Goal: Task Accomplishment & Management: Manage account settings

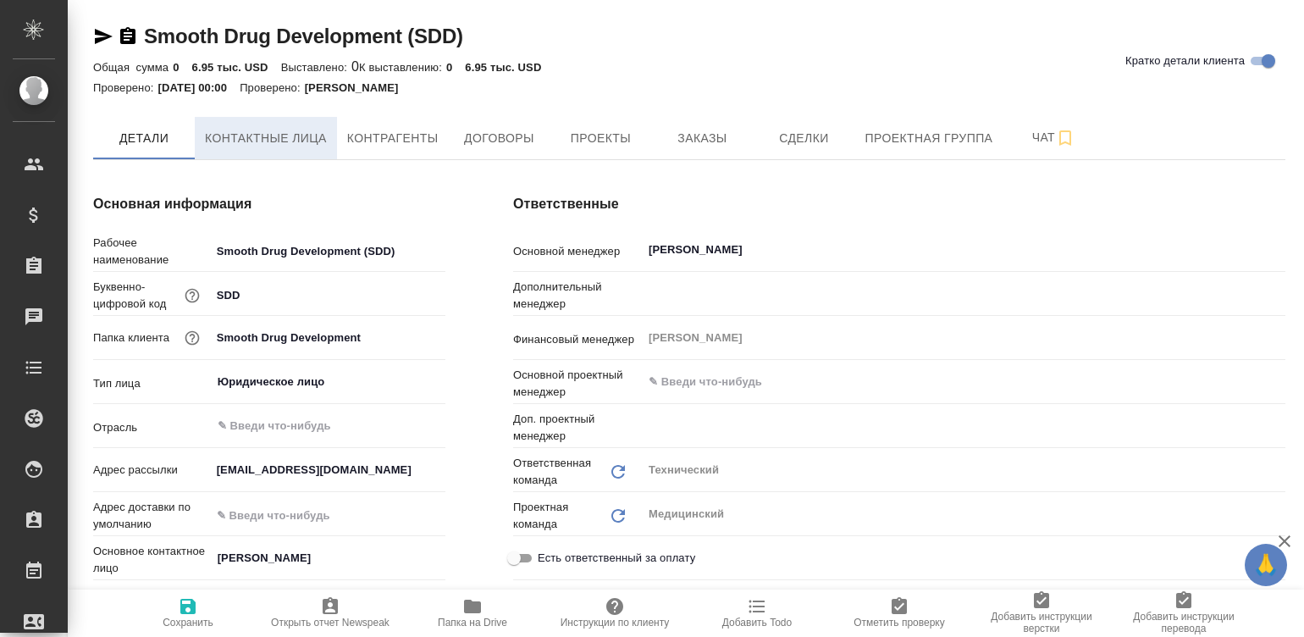
type textarea "x"
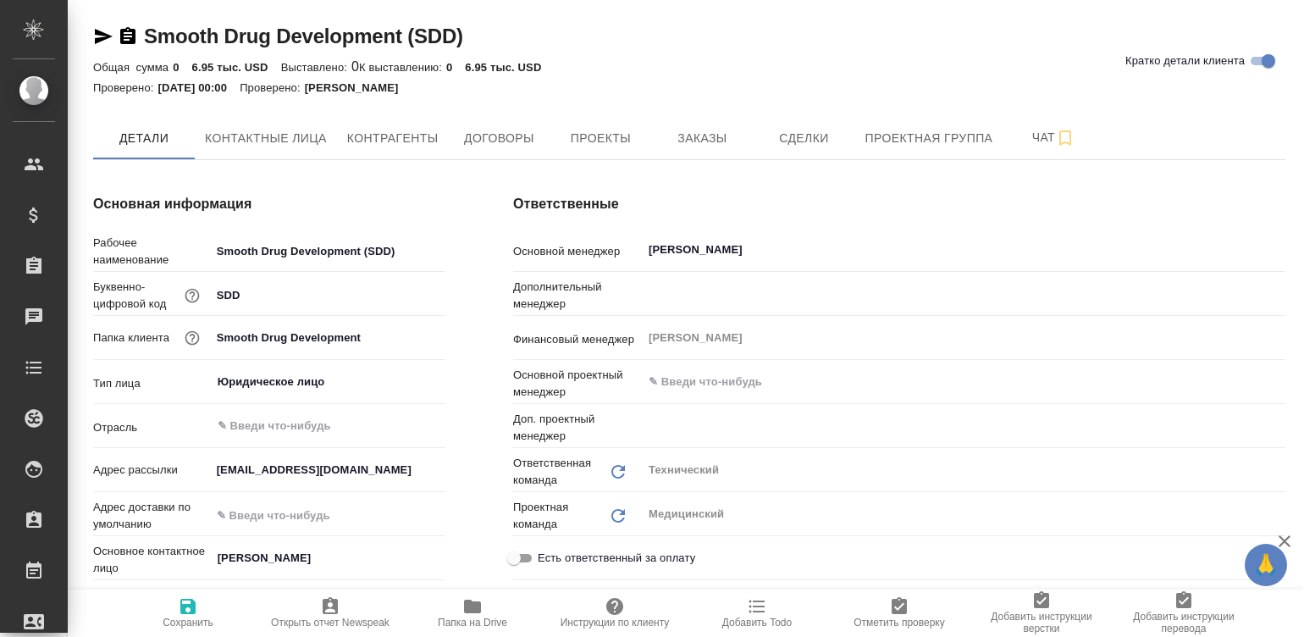
type textarea "x"
click at [274, 122] on button "Контактные лица" at bounding box center [266, 138] width 142 height 42
select select "RU"
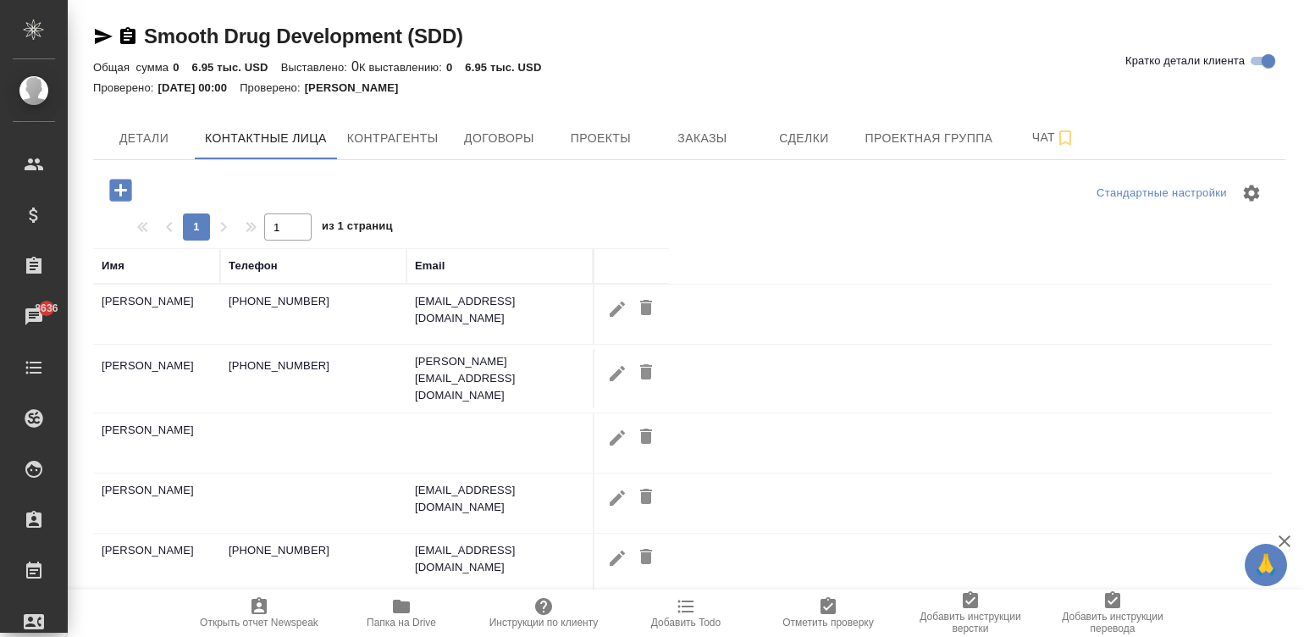
drag, startPoint x: 555, startPoint y: 363, endPoint x: 490, endPoint y: 363, distance: 64.4
click at [490, 363] on td "dmitrieva@smoothdd.com" at bounding box center [500, 379] width 186 height 68
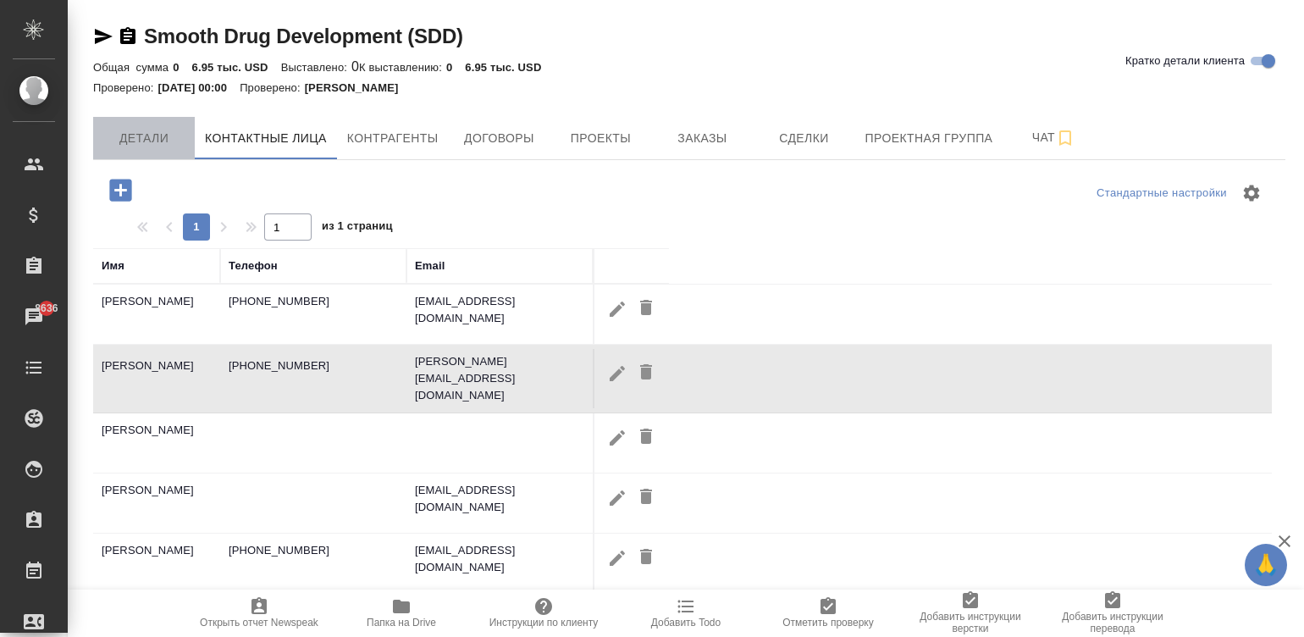
click at [147, 129] on span "Детали" at bounding box center [143, 138] width 81 height 21
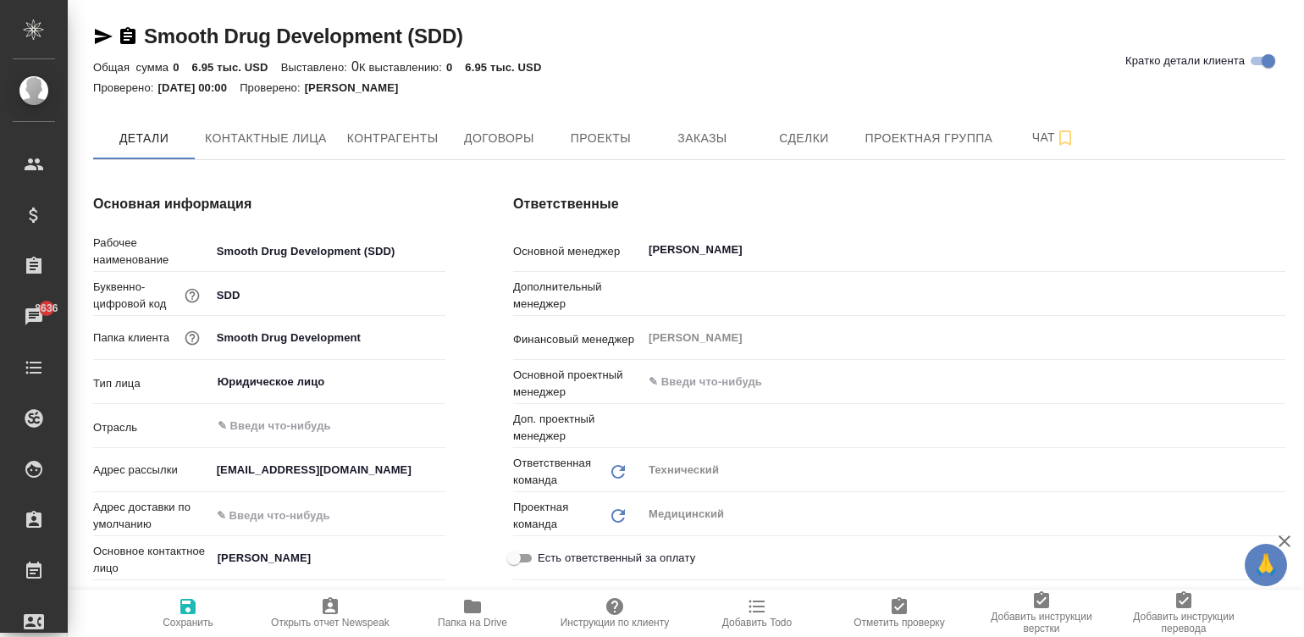
type textarea "x"
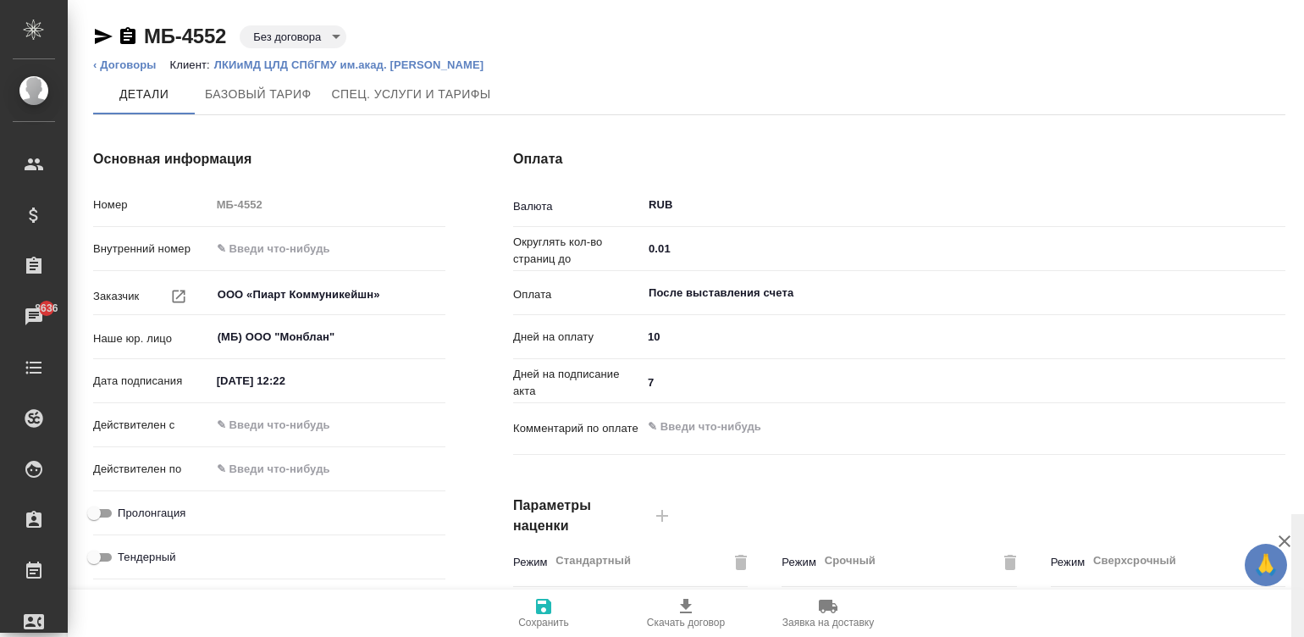
scroll to position [514, 0]
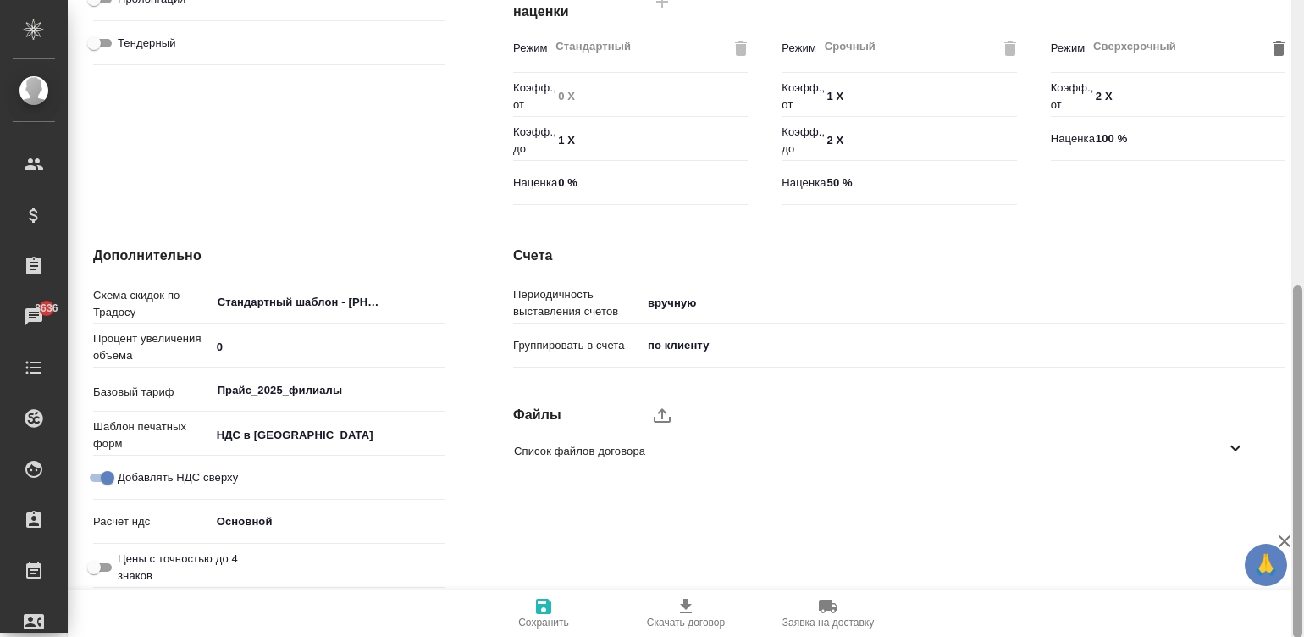
click at [1293, 472] on div at bounding box center [1298, 319] width 13 height 638
click at [767, 444] on span "Список файлов договора" at bounding box center [870, 451] width 712 height 17
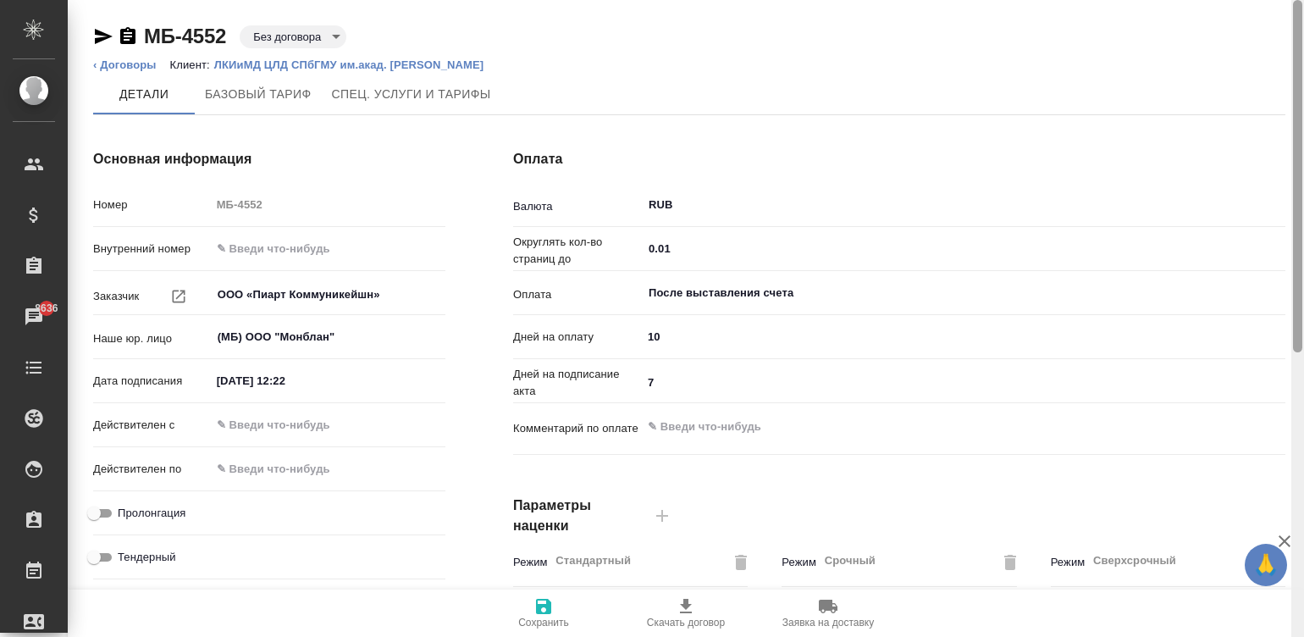
click at [1299, 25] on div at bounding box center [1298, 319] width 13 height 638
click at [120, 20] on div "МБ-4552 Без договора draft ‹ Договоры Клиент: ЛКИиМД ЦЛД СПбГМУ им.акад. И.П.Па…" at bounding box center [689, 576] width 1211 height 1152
click at [373, 58] on p "ЛКИиМД ЦЛД СПбГМУ им.акад. И.П.Павлова" at bounding box center [355, 64] width 283 height 13
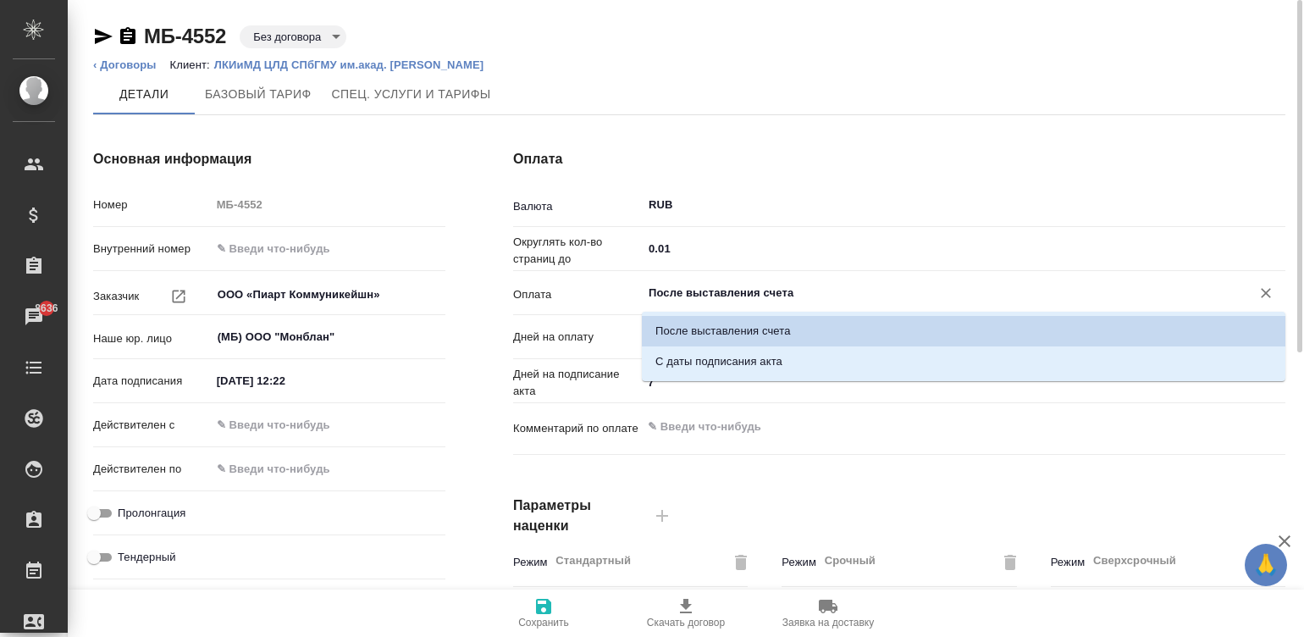
click at [750, 284] on input "После выставления счета" at bounding box center [935, 293] width 577 height 20
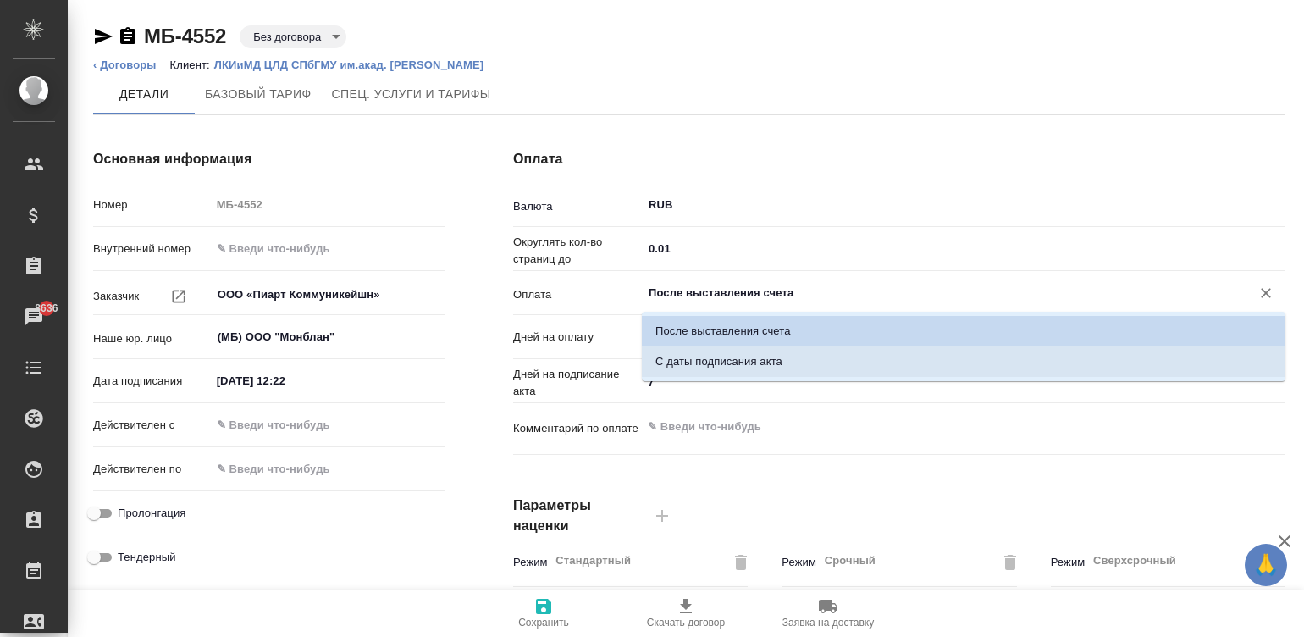
click at [784, 356] on li "С даты подписания акта" at bounding box center [964, 361] width 644 height 30
type input "С даты подписания акта"
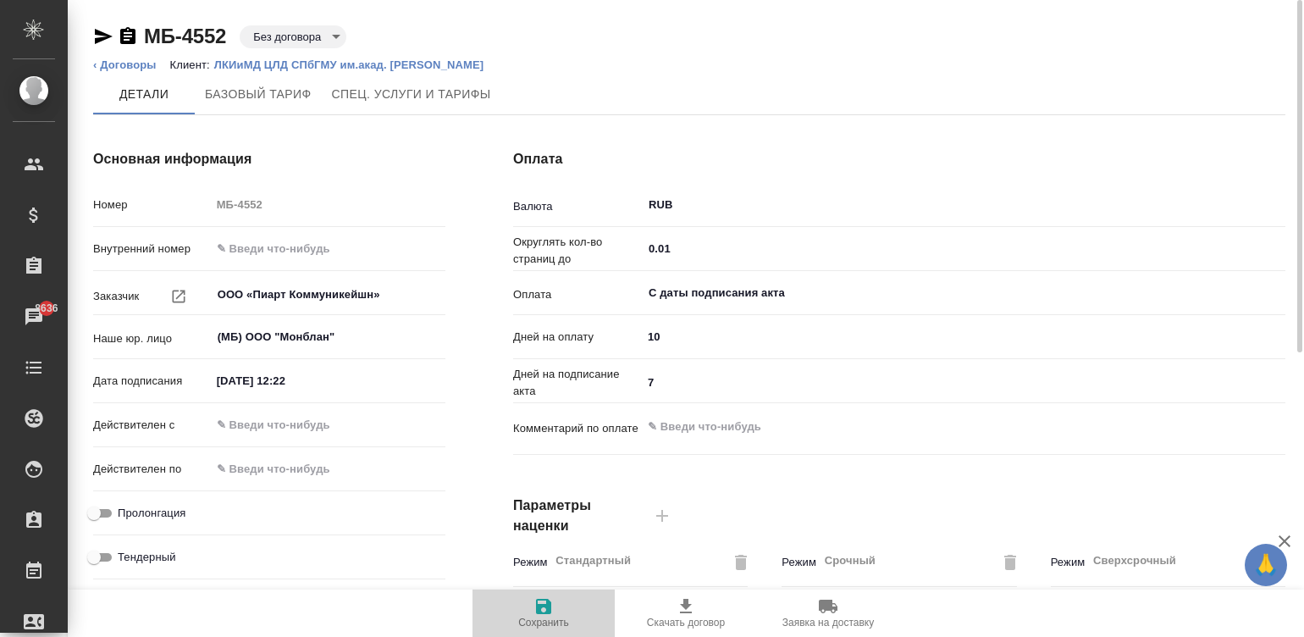
click at [547, 614] on icon "button" at bounding box center [544, 606] width 20 height 20
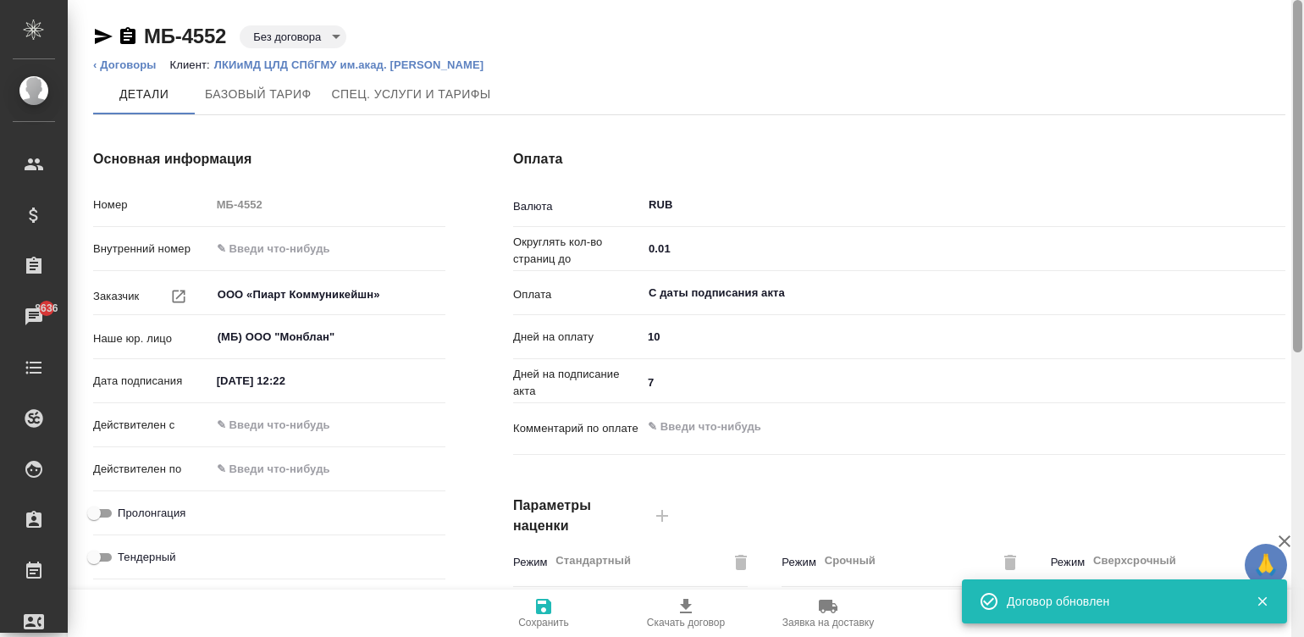
type input "Прайс_2025_филиалы"
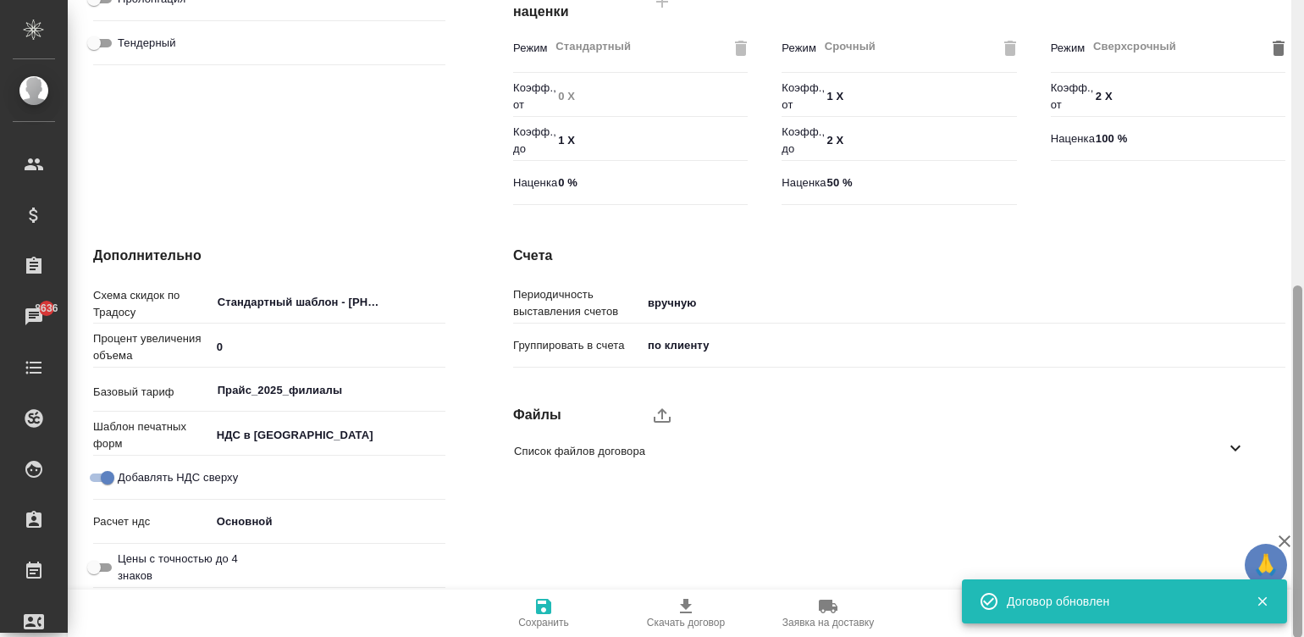
click at [1294, 427] on div at bounding box center [1298, 319] width 13 height 638
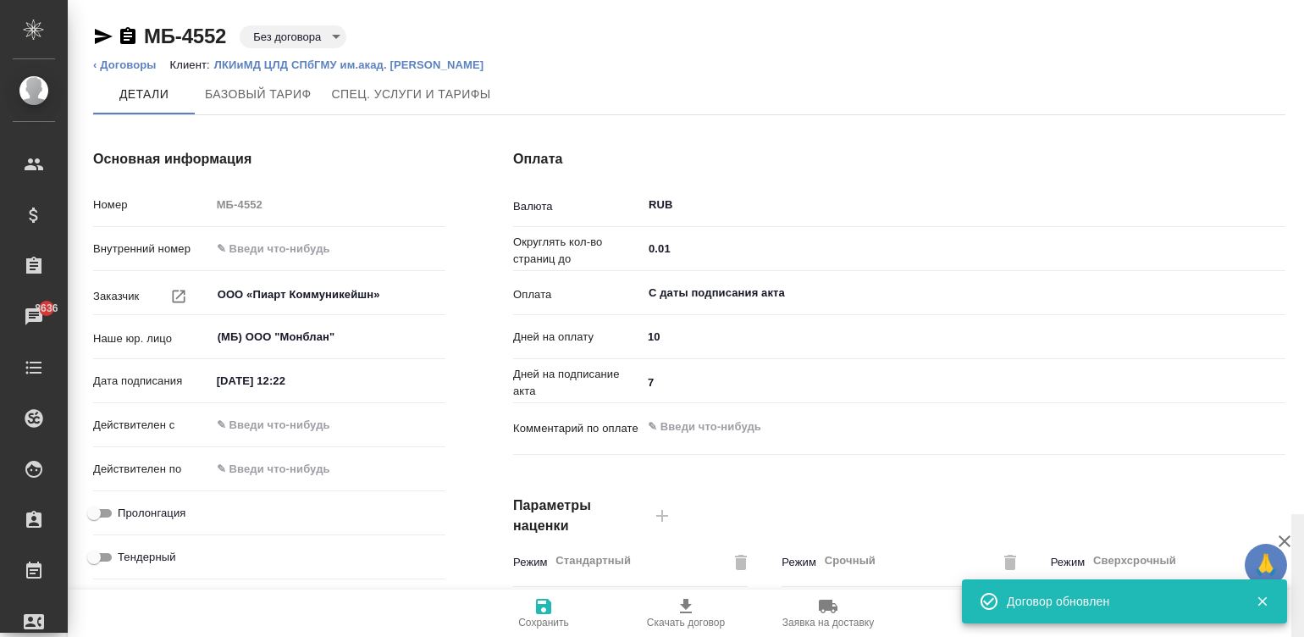
click at [89, 512] on input "Пролонгация" at bounding box center [94, 513] width 61 height 20
checkbox input "true"
type textarea "x"
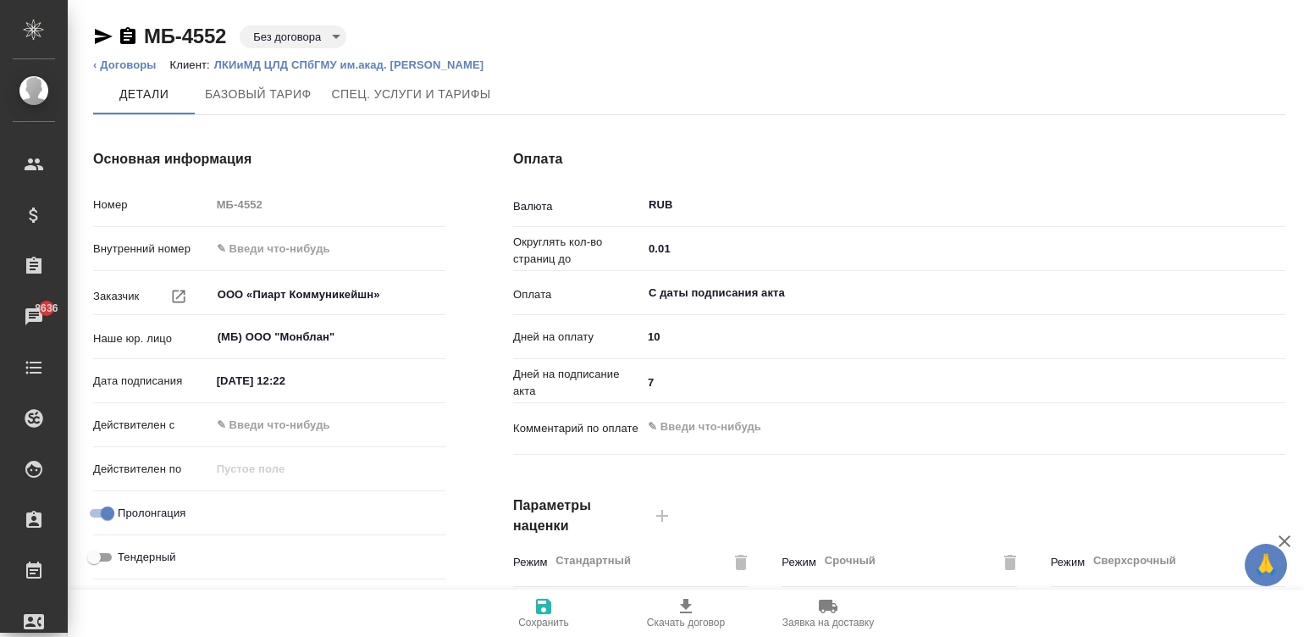
click at [329, 385] on input "18.09.2025 12:22" at bounding box center [285, 380] width 148 height 25
click at [329, 385] on input "18.09.2025 12:22" at bounding box center [286, 380] width 148 height 25
click at [256, 420] on input "text" at bounding box center [285, 425] width 148 height 25
click at [256, 420] on input "text" at bounding box center [286, 425] width 148 height 25
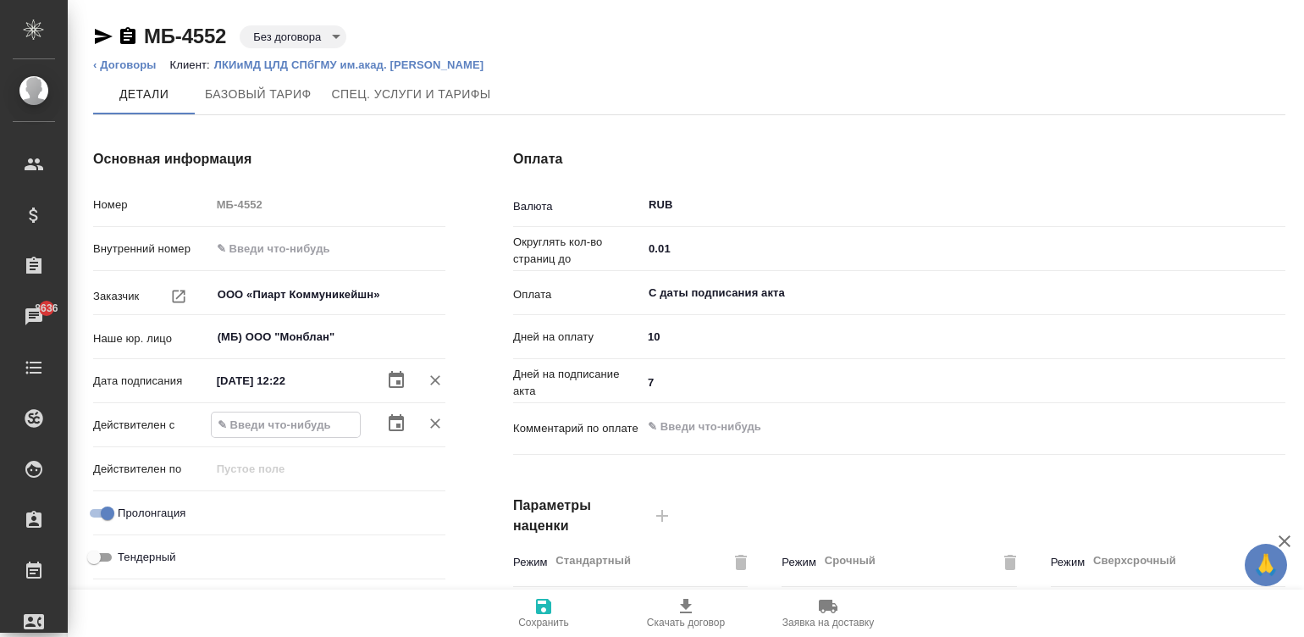
paste input "18.09.2025 12:22"
type input "18.09.2025 12:22"
type textarea "x"
type input "18.09.2025 12:22"
click at [546, 618] on span "Сохранить" at bounding box center [543, 623] width 51 height 12
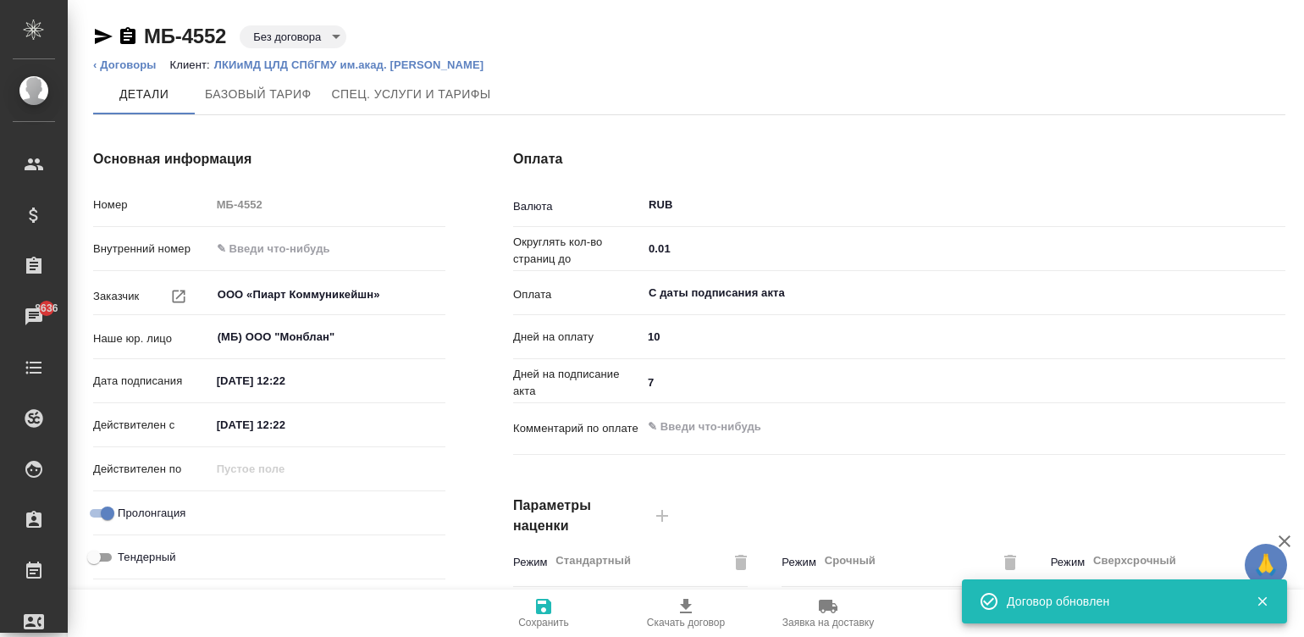
type input "Прайс_2025_филиалы"
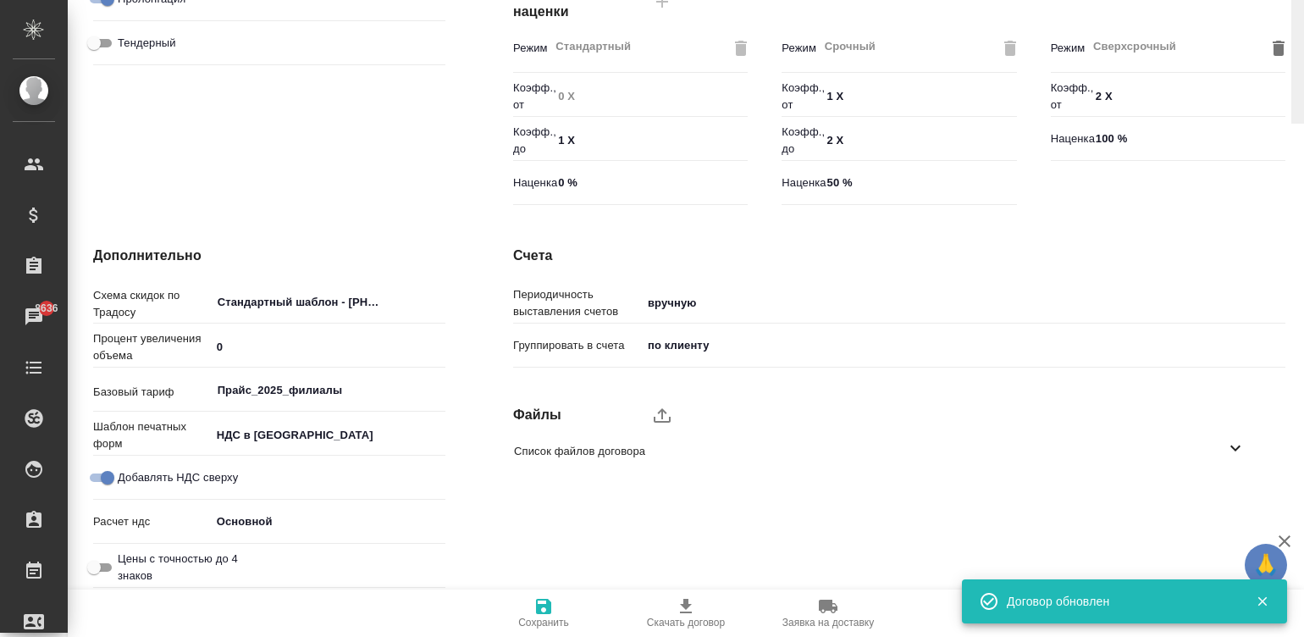
click at [703, 610] on span "Скачать договор" at bounding box center [686, 612] width 122 height 32
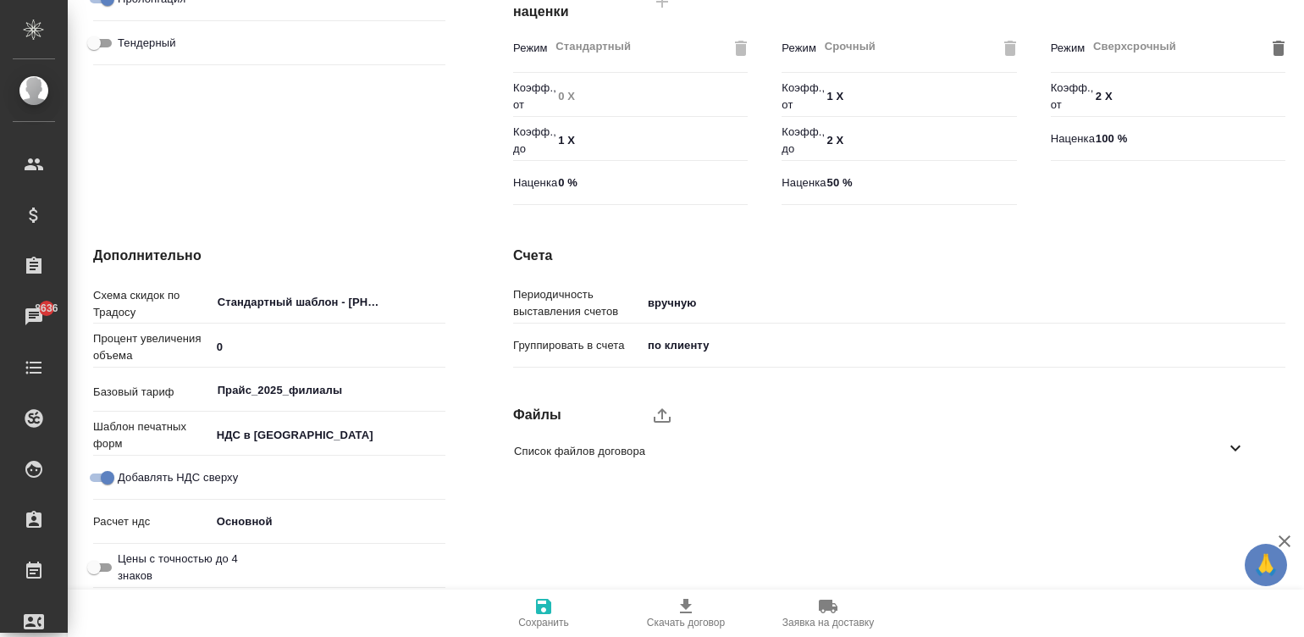
type textarea "x"
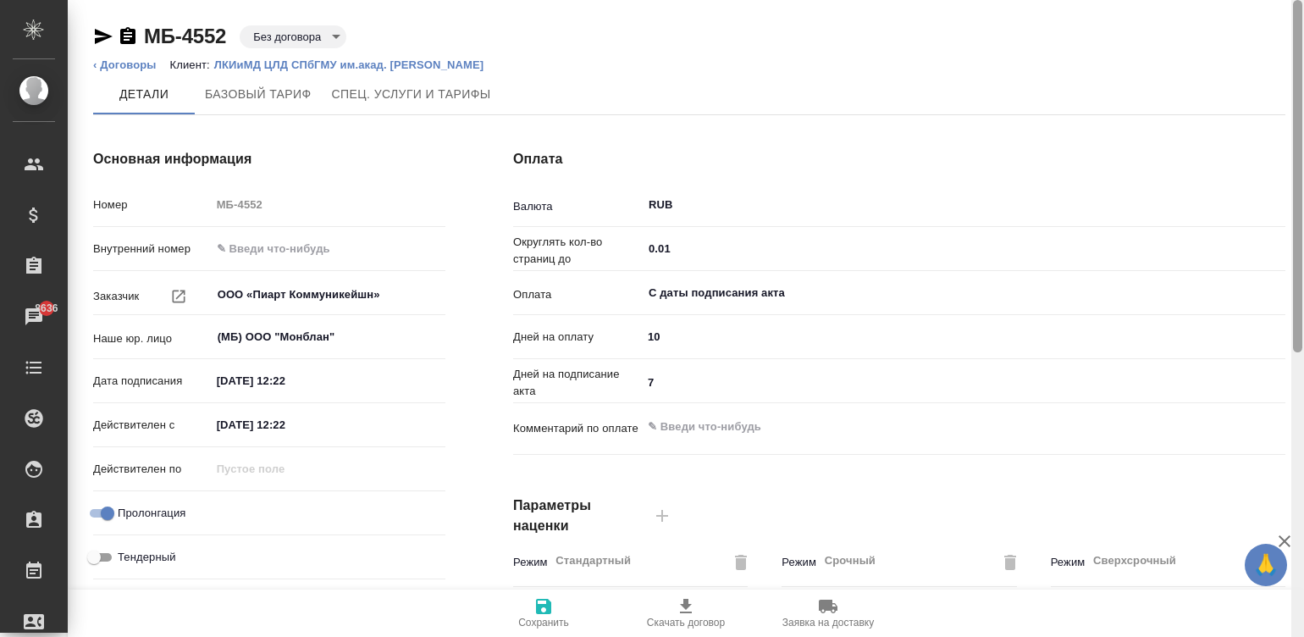
click at [1293, 38] on div at bounding box center [1298, 319] width 13 height 638
click at [1293, 38] on div at bounding box center [1297, 176] width 9 height 352
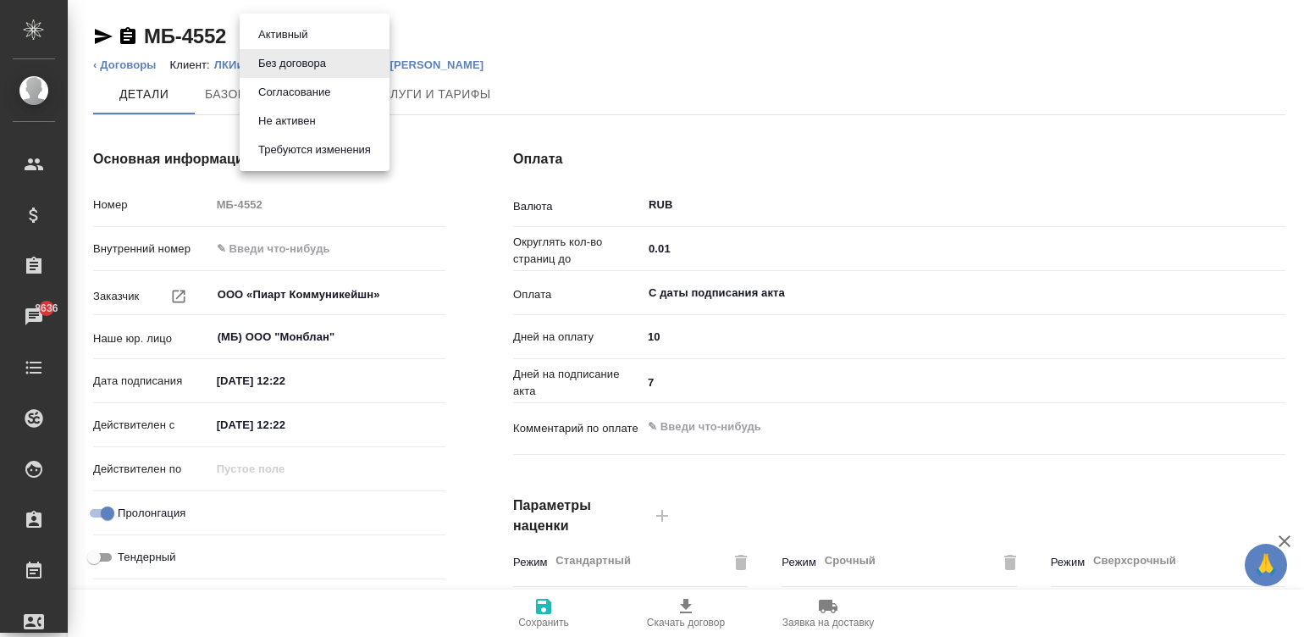
click at [301, 33] on body "🙏 .cls-1 fill:#fff; AWATERA Малинина Мария m.malinina Клиенты Спецификации Зака…" at bounding box center [652, 318] width 1304 height 637
click at [310, 91] on button "Согласование" at bounding box center [294, 92] width 82 height 19
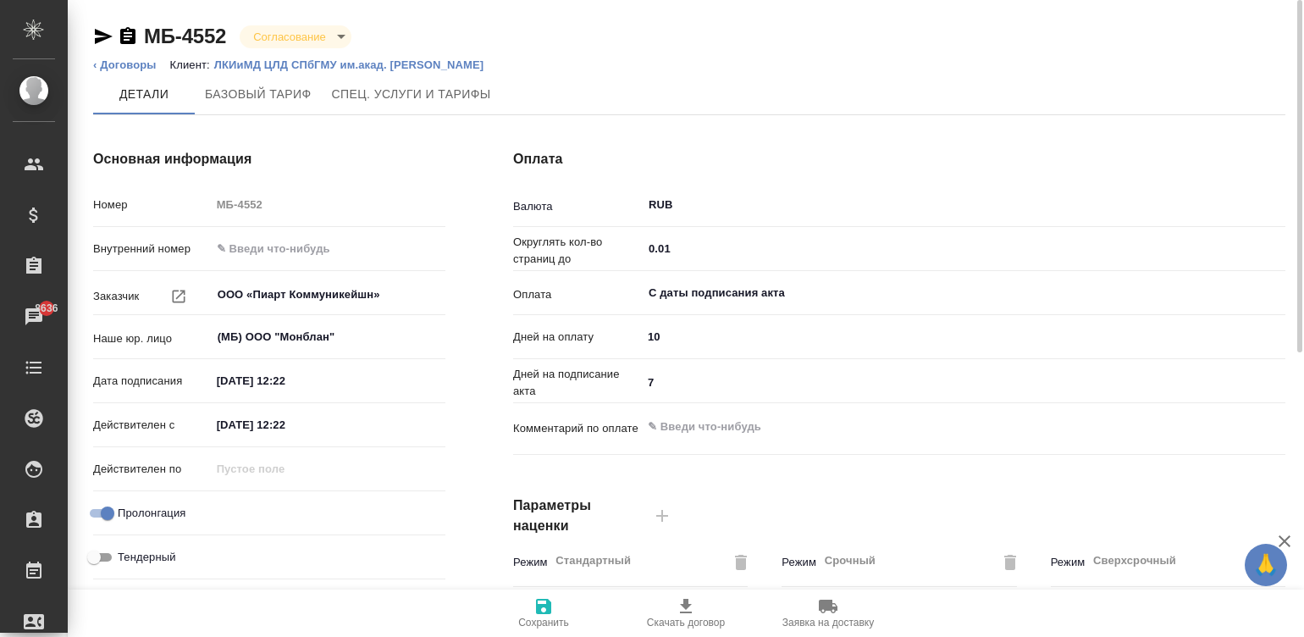
type input "Прайс_2025_филиалы"
click at [537, 617] on span "Сохранить" at bounding box center [543, 623] width 51 height 12
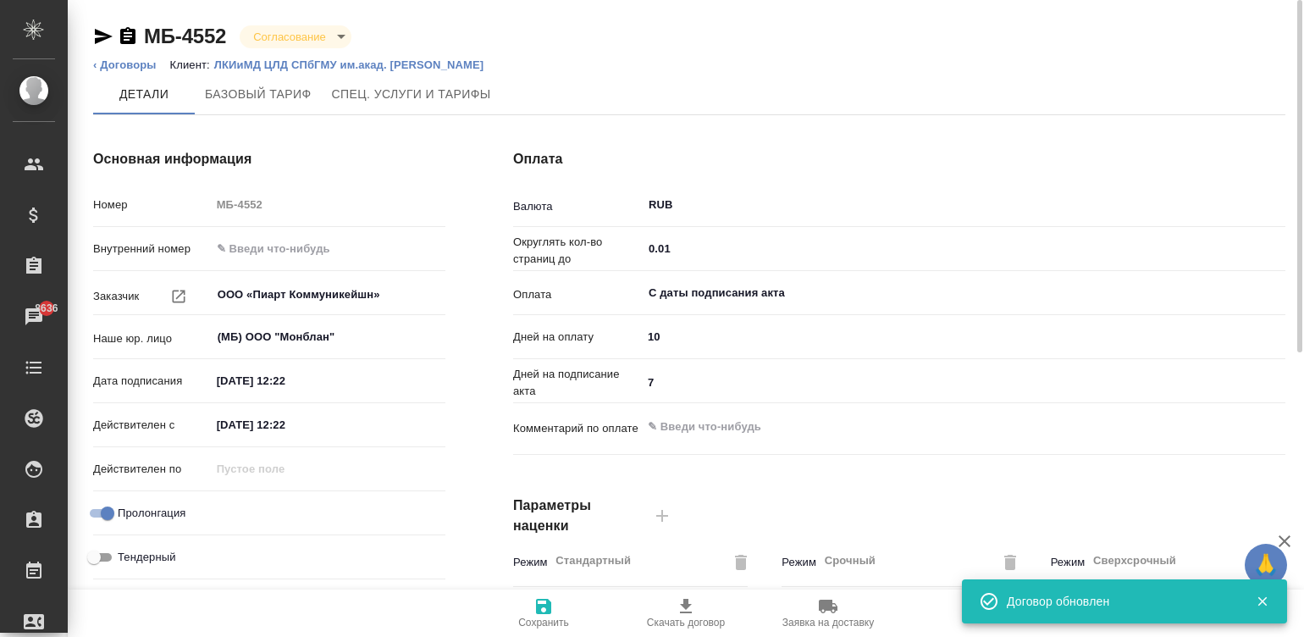
type input "Прайс_2025_филиалы"
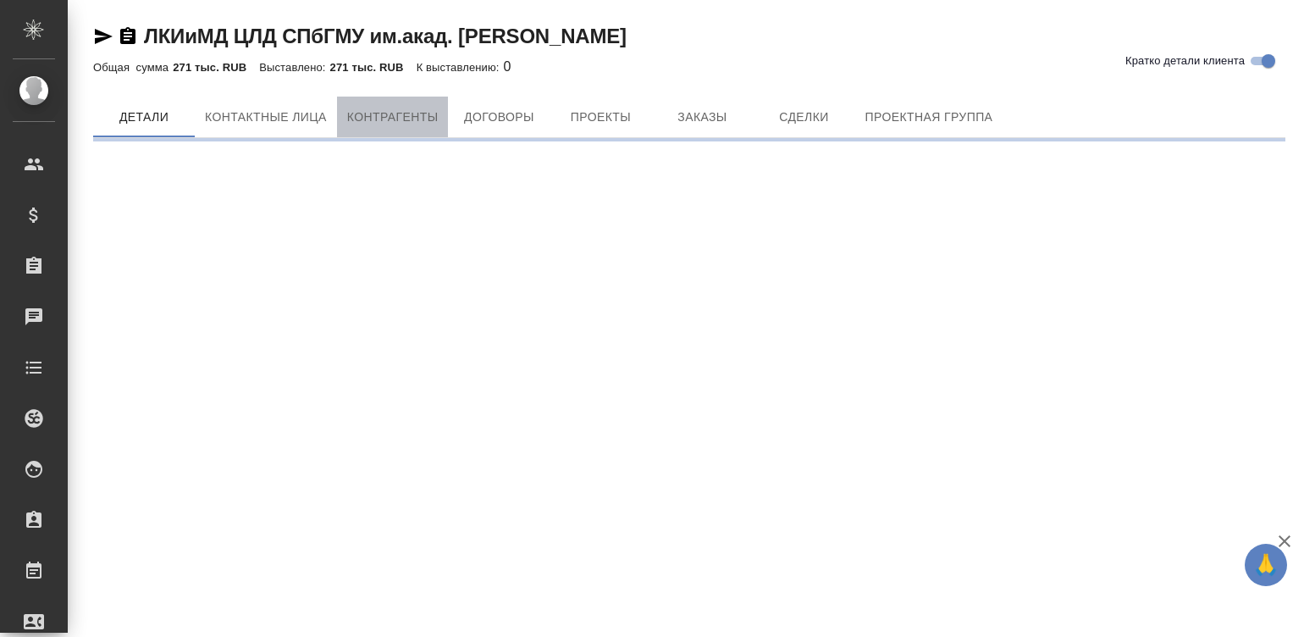
click at [400, 114] on span "Контрагенты" at bounding box center [392, 117] width 91 height 21
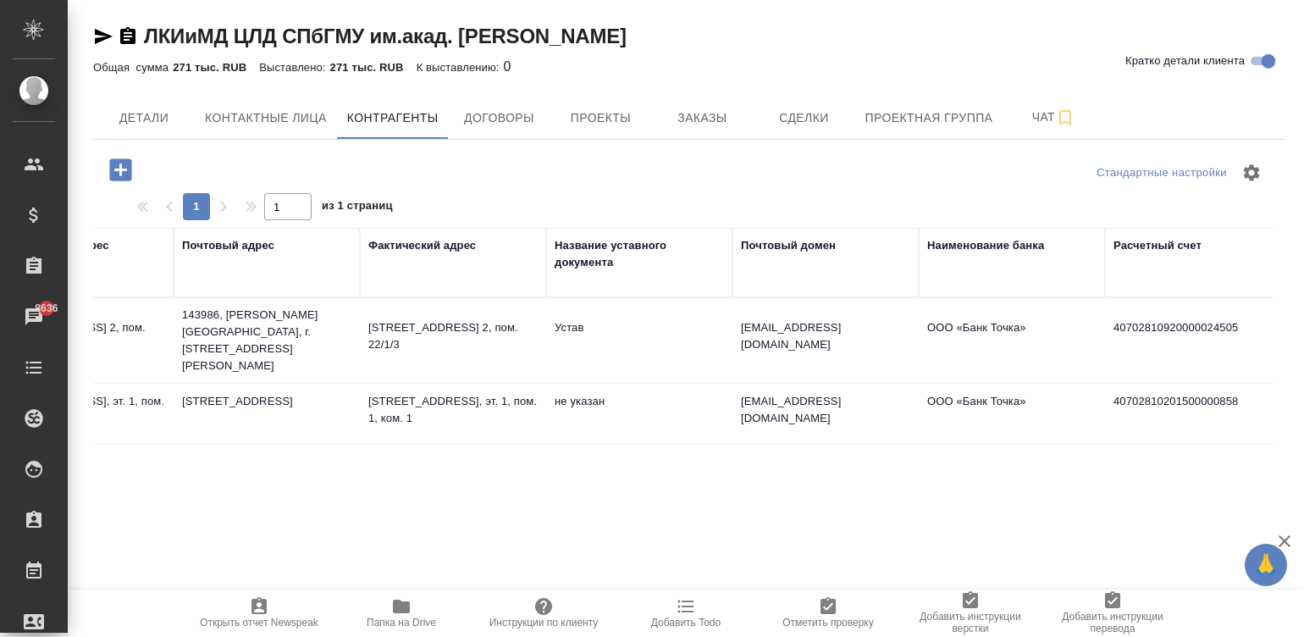
scroll to position [0, 513]
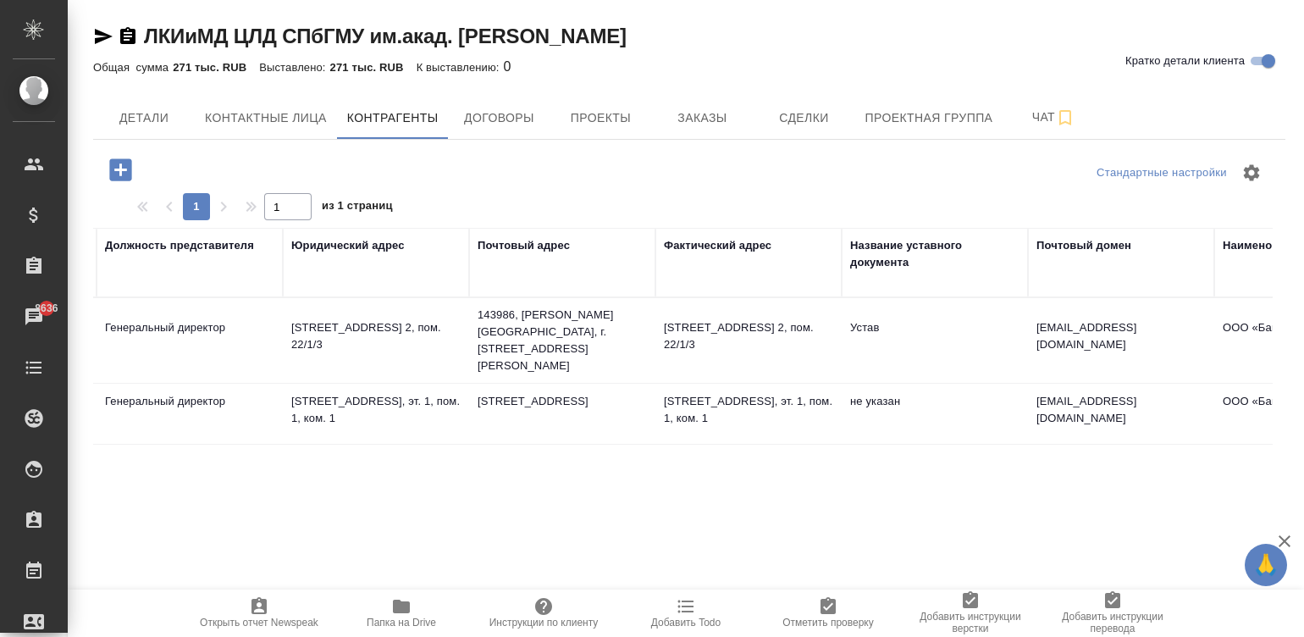
click at [866, 391] on td "не указан" at bounding box center [935, 414] width 186 height 59
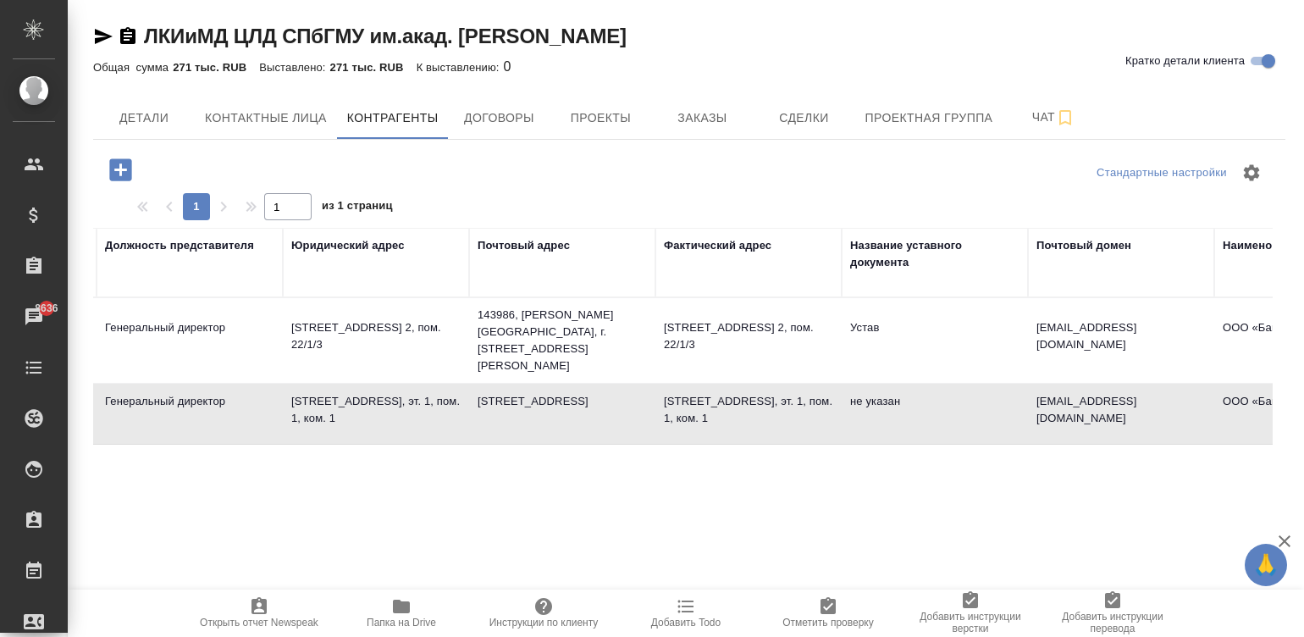
click at [866, 391] on td "не указан" at bounding box center [935, 414] width 186 height 59
type textarea "ООО «Пиарт Коммуникейшн»"
type input "7701901912"
type input "772501001"
type input "Гурьева Анна Владимировна"
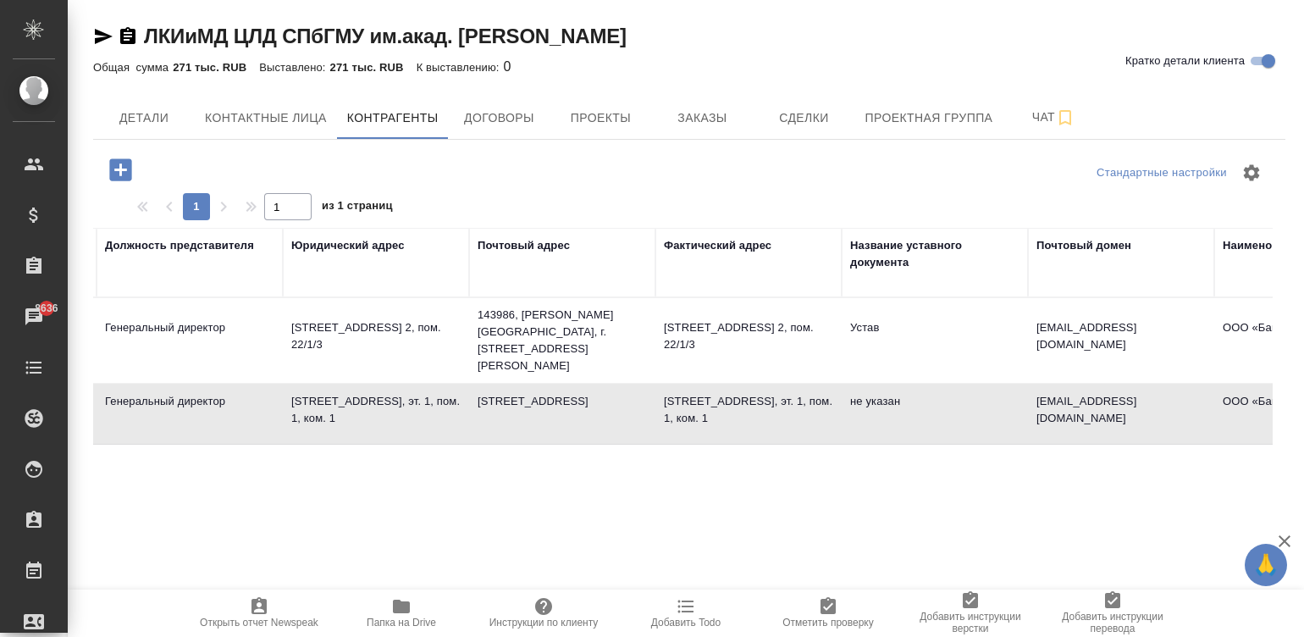
type input "Генеральный директор"
type textarea "115114 г. Москва, 2-й Кожевнический пер., д. 12, эт. 1, пом. 1, ком. 1"
type textarea "115114 г. Москва, 2-й Кожевнический пер., д. 12"
type textarea "115114 г. Москва, 2-й Кожевнический пер., д. 12, эт. 1, пом. 1, ком. 1"
type input "info@prt-com.ru"
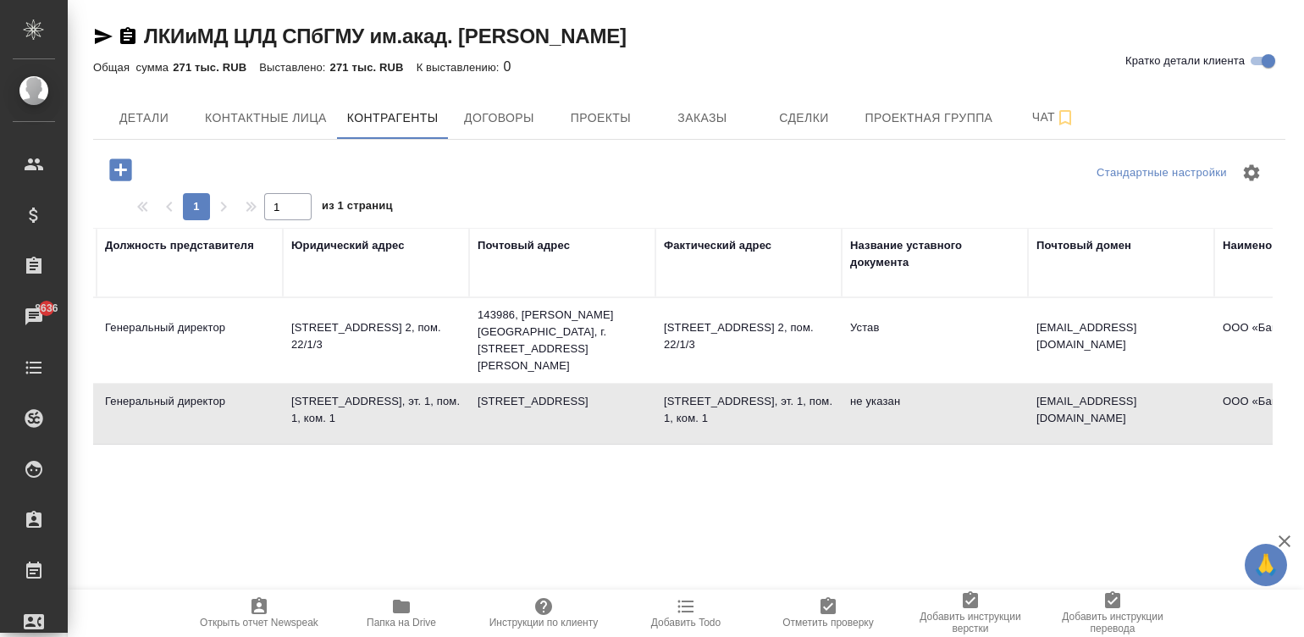
type input "ООО «Банк Точка»"
type input "40702810201500000858"
type input "044525104"
type input "30101810745374525104"
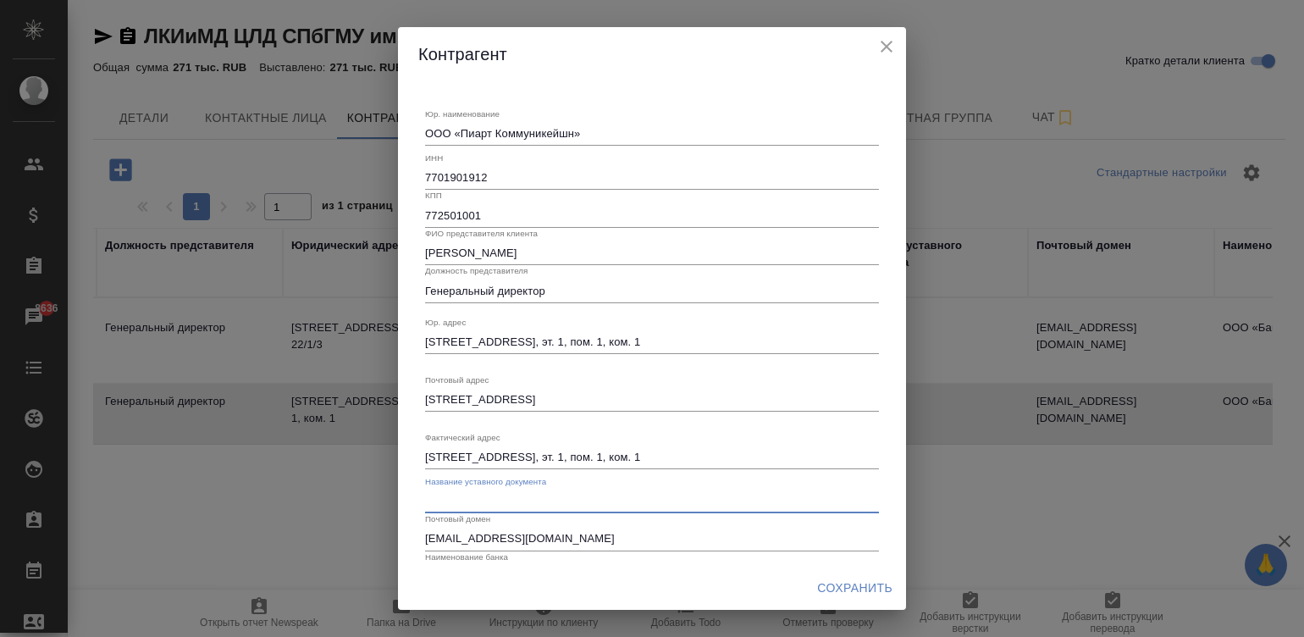
click at [515, 495] on input "text" at bounding box center [652, 502] width 454 height 24
type input "Устав"
click at [845, 584] on span "Сохранить" at bounding box center [854, 588] width 75 height 21
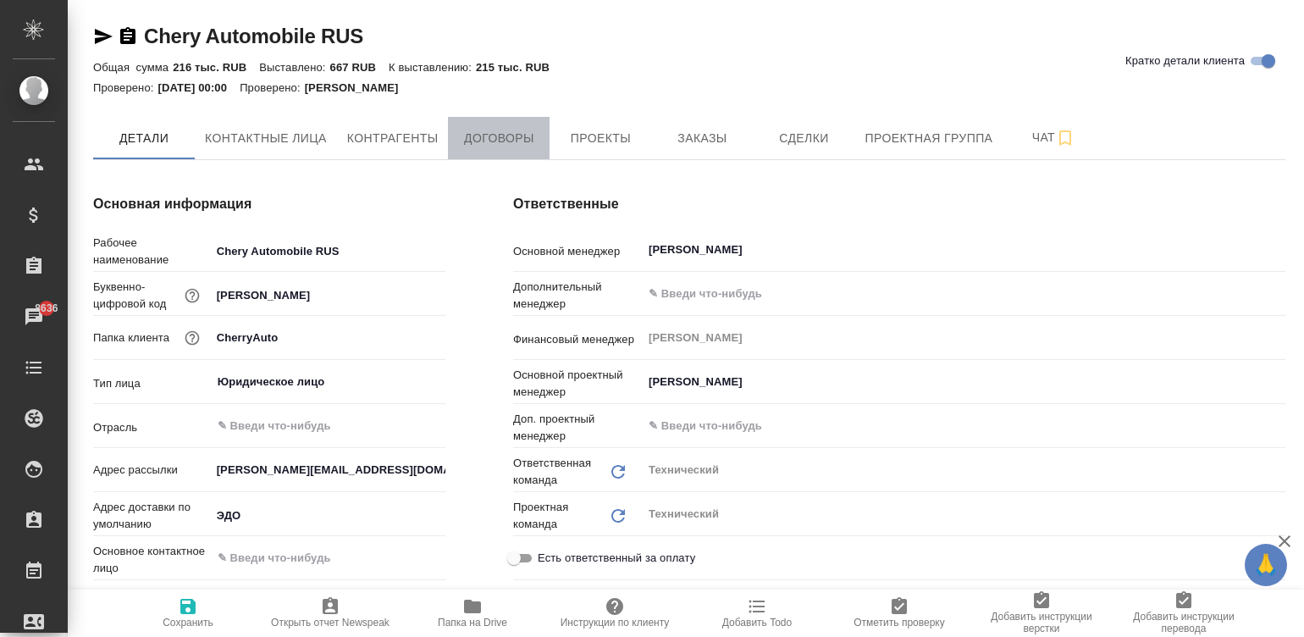
click at [508, 137] on span "Договоры" at bounding box center [498, 138] width 81 height 21
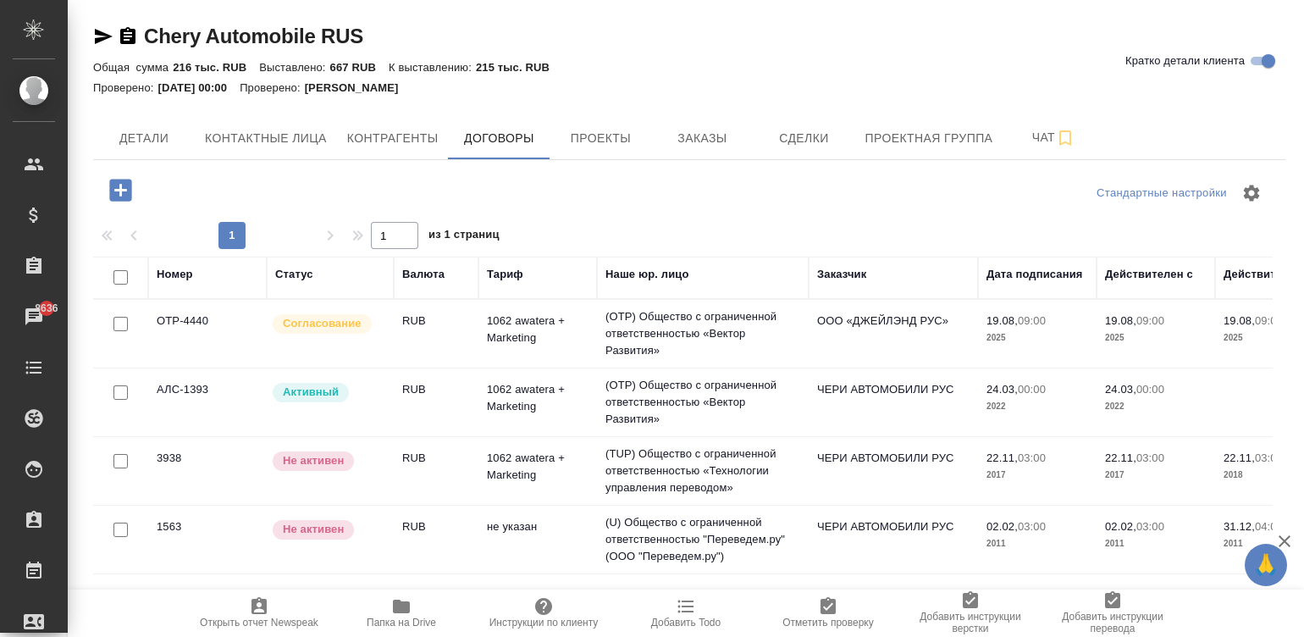
click at [555, 340] on td "1062 awatera + Marketing" at bounding box center [538, 333] width 119 height 59
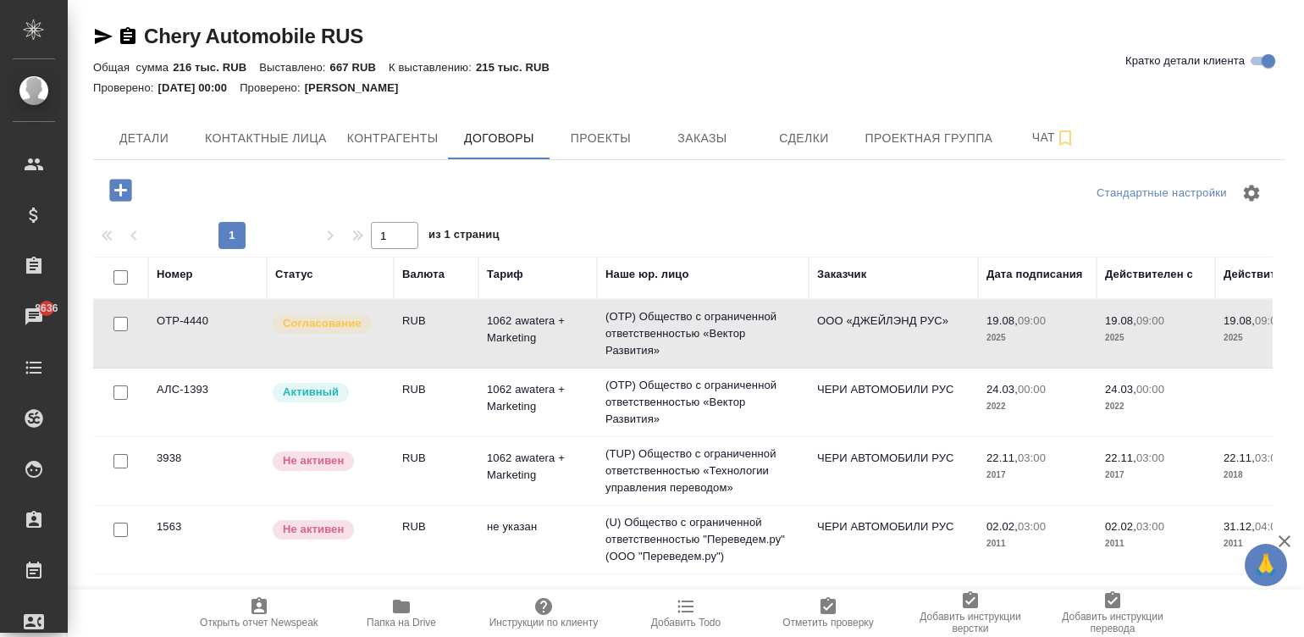
click at [555, 340] on td "1062 awatera + Marketing" at bounding box center [538, 333] width 119 height 59
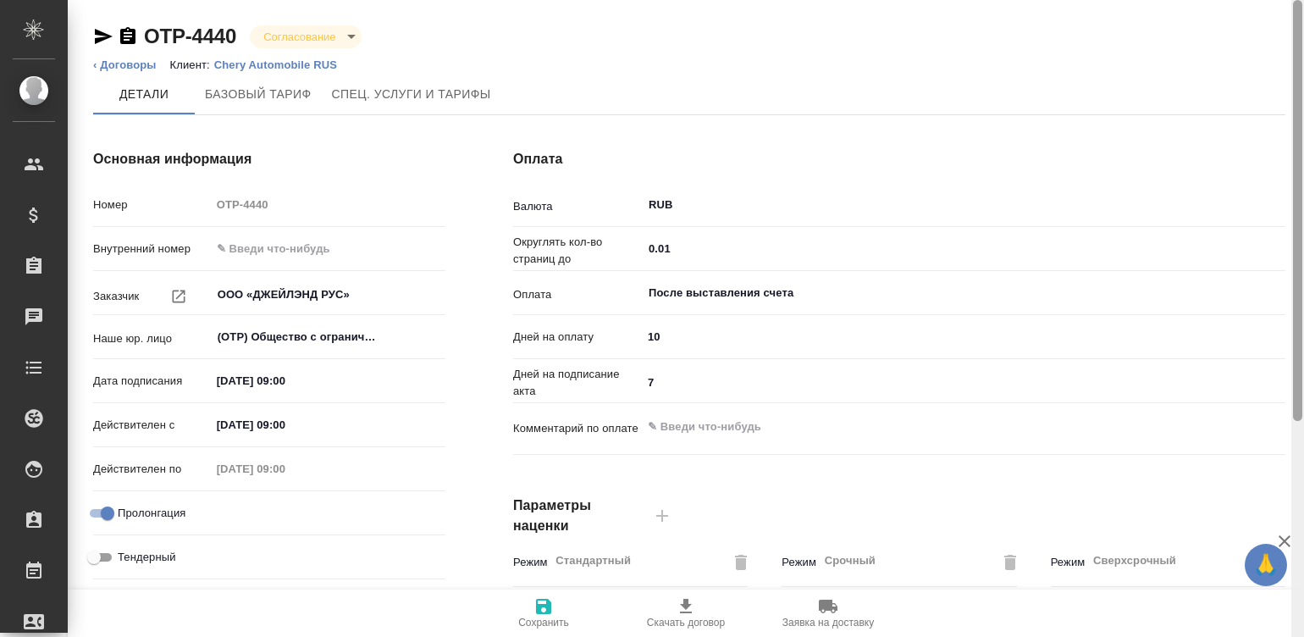
click at [1302, 481] on div at bounding box center [1298, 319] width 13 height 638
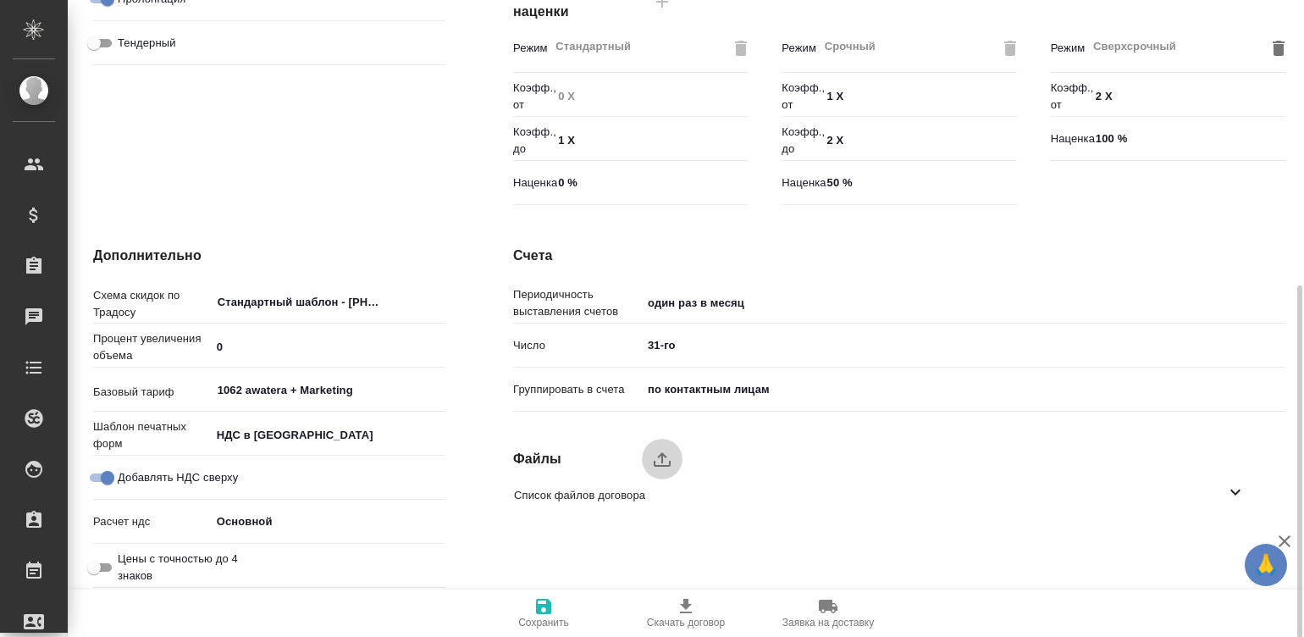
click at [649, 447] on label "upload" at bounding box center [662, 459] width 41 height 41
click at [0, 0] on input "upload" at bounding box center [0, 0] width 0 height 0
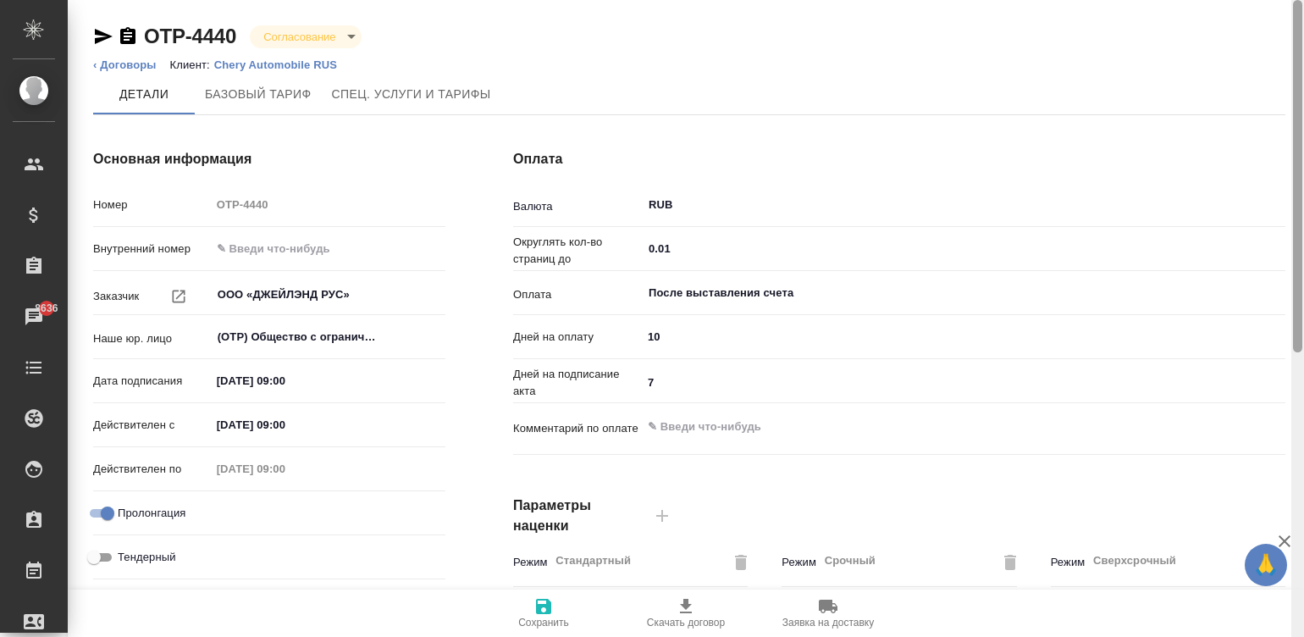
click at [1296, 21] on div at bounding box center [1298, 319] width 13 height 638
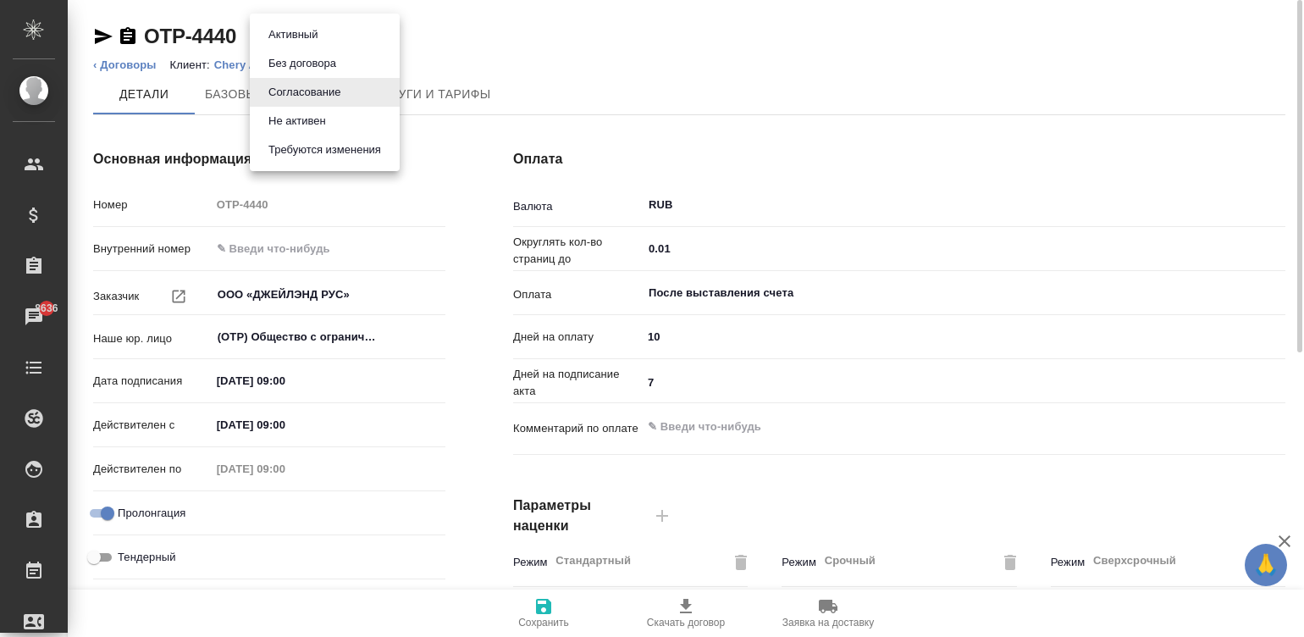
click at [327, 26] on body "🙏 .cls-1 fill:#fff; AWATERA [PERSON_NAME]malinina Клиенты Спецификации Заказы 8…" at bounding box center [652, 318] width 1304 height 637
click at [298, 34] on button "Активный" at bounding box center [292, 34] width 59 height 19
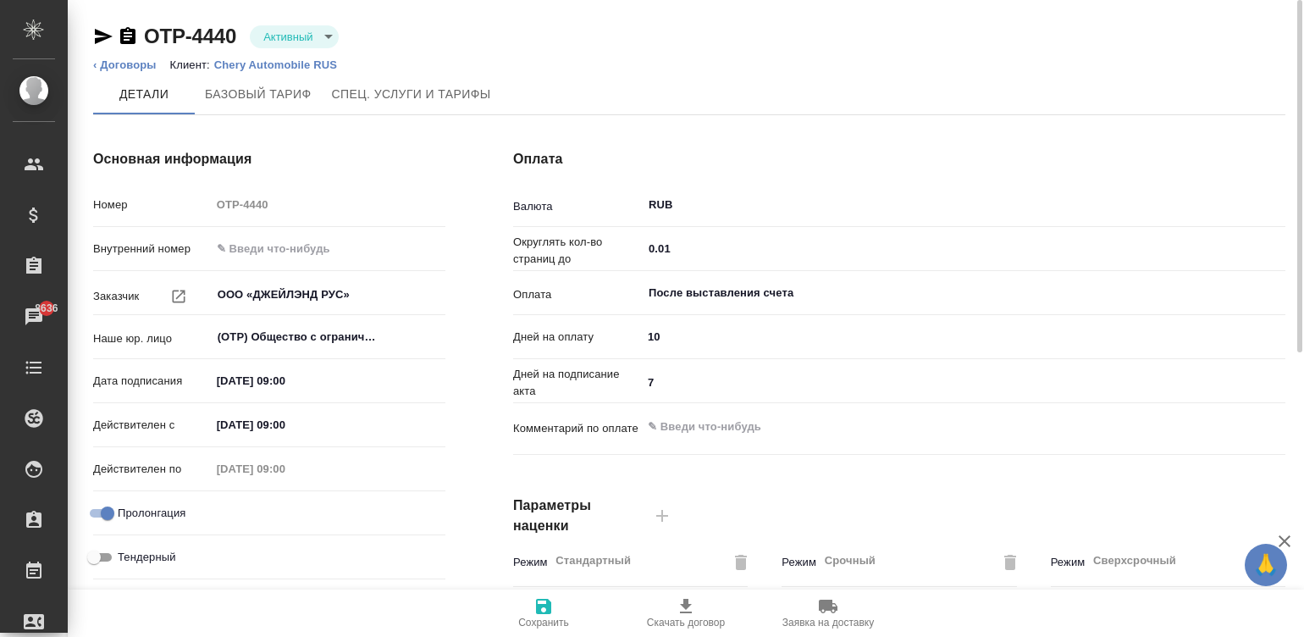
type input "1062 awatera + Marketing"
click at [543, 607] on icon "button" at bounding box center [544, 606] width 20 height 20
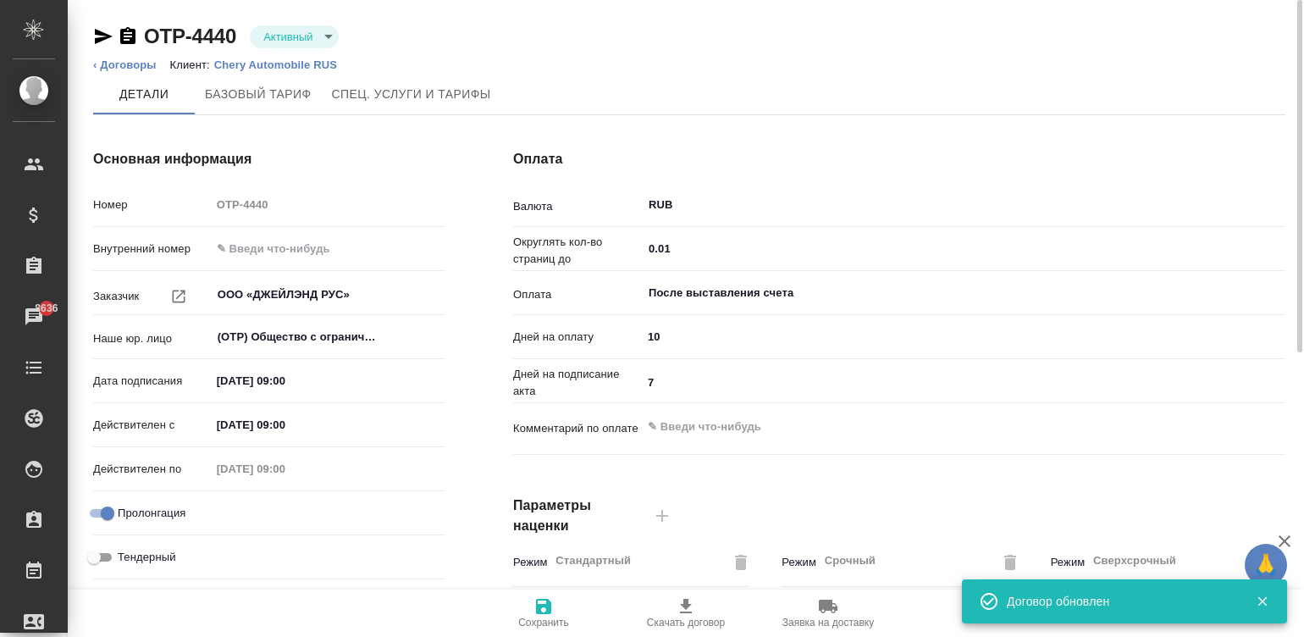
type input "1062 awatera + Marketing"
